Goal: Task Accomplishment & Management: Manage account settings

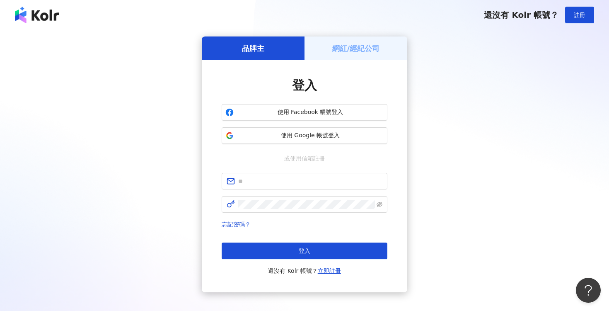
click at [357, 45] on h5 "網紅/經紀公司" at bounding box center [356, 48] width 48 height 10
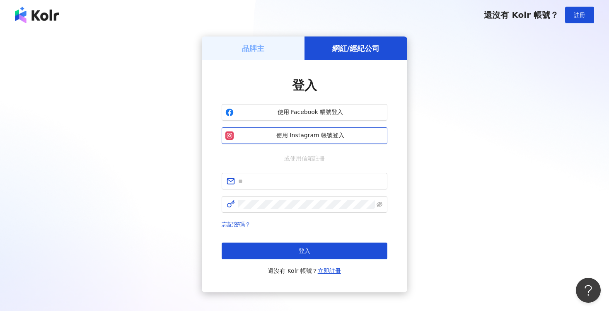
click at [324, 136] on span "使用 Instagram 帳號登入" at bounding box center [310, 135] width 147 height 8
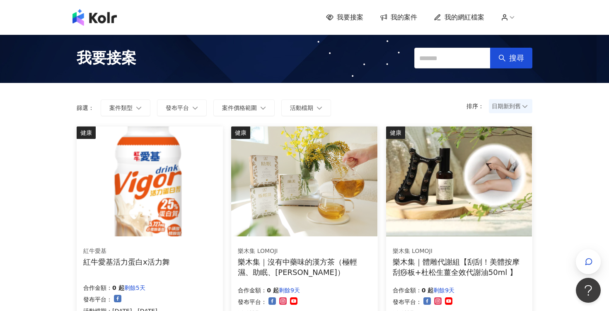
click at [403, 15] on span "我的案件" at bounding box center [404, 17] width 27 height 9
